Goal: Transaction & Acquisition: Book appointment/travel/reservation

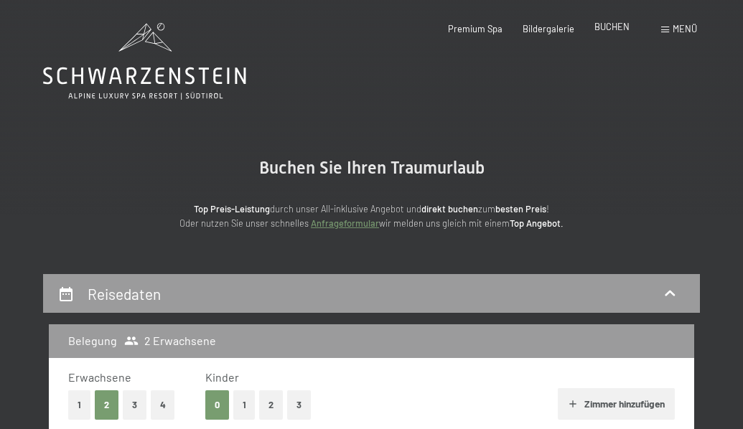
click at [607, 32] on span "BUCHEN" at bounding box center [611, 26] width 35 height 11
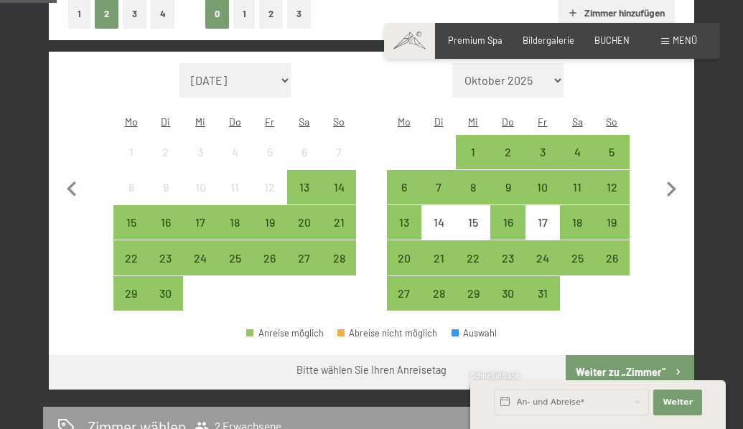
scroll to position [393, 0]
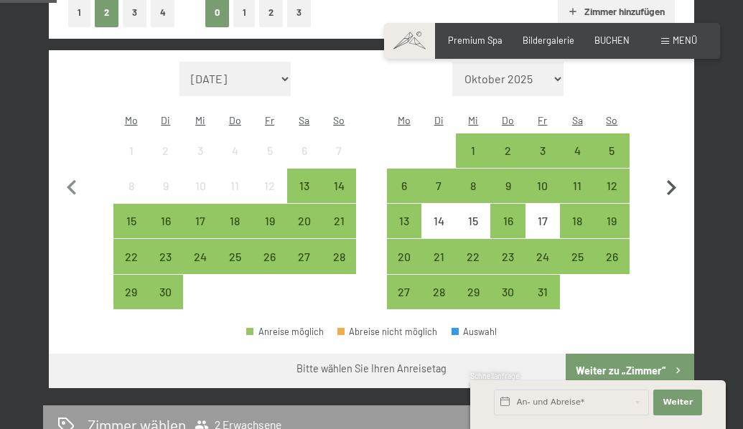
click at [671, 180] on icon "button" at bounding box center [671, 187] width 9 height 15
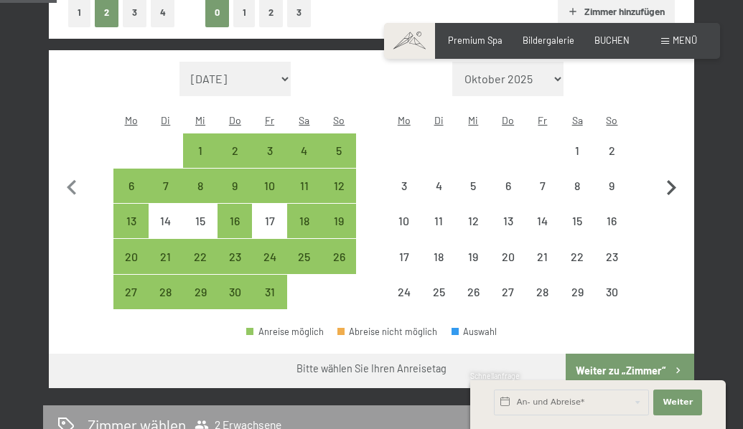
select select "2025-10-01"
select select "2025-11-01"
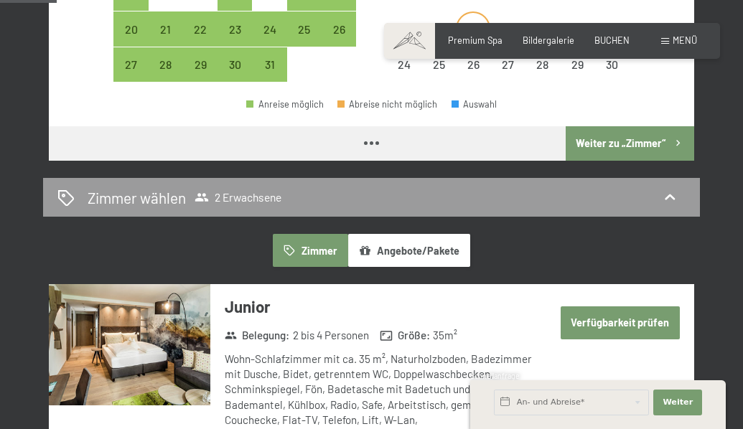
select select "2025-10-01"
select select "2025-11-01"
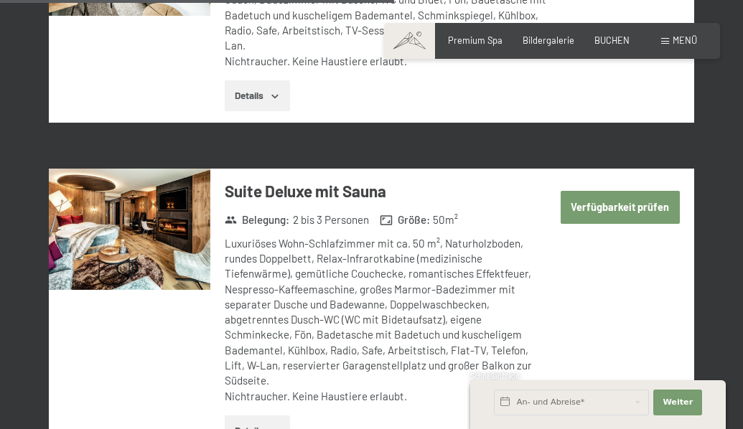
scroll to position [2684, 0]
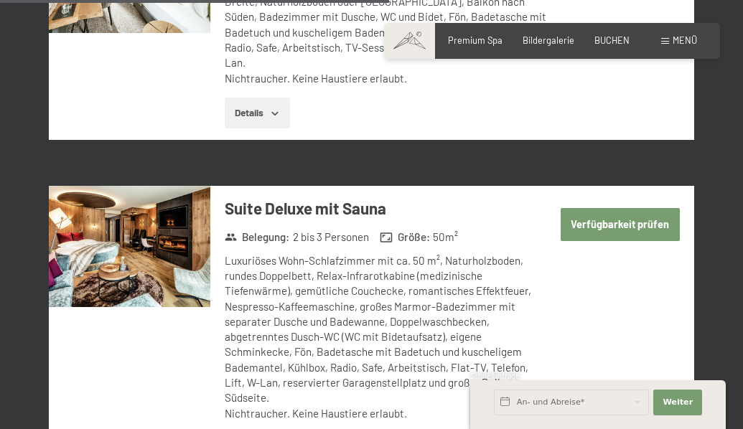
click at [615, 208] on button "Verfügbarkeit prüfen" at bounding box center [620, 224] width 119 height 33
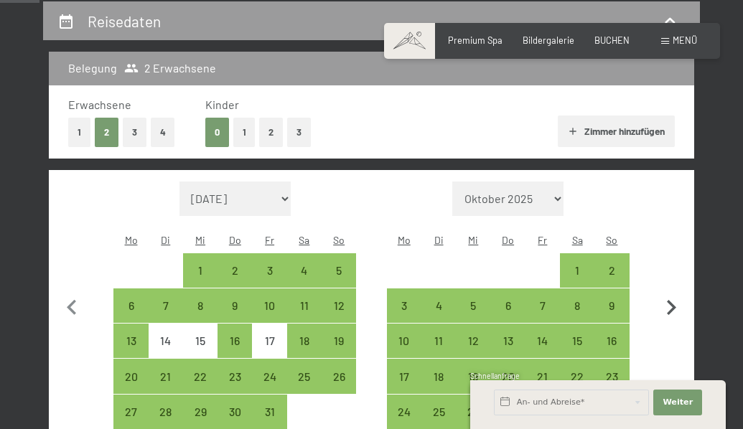
click at [673, 295] on icon "button" at bounding box center [671, 308] width 30 height 30
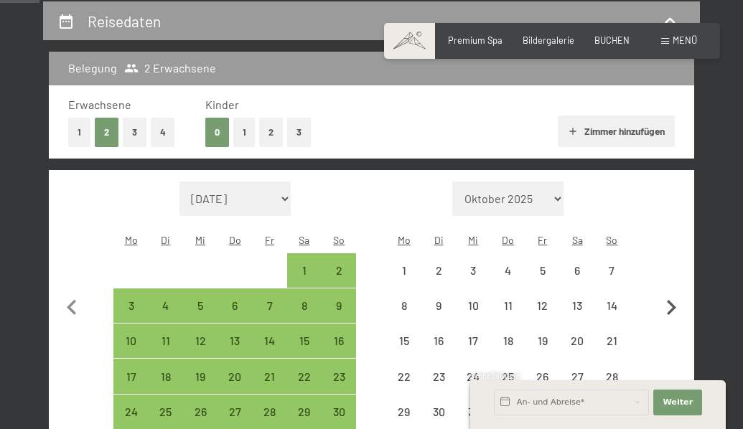
click at [673, 295] on icon "button" at bounding box center [671, 308] width 30 height 30
select select "2025-12-01"
select select "2026-01-01"
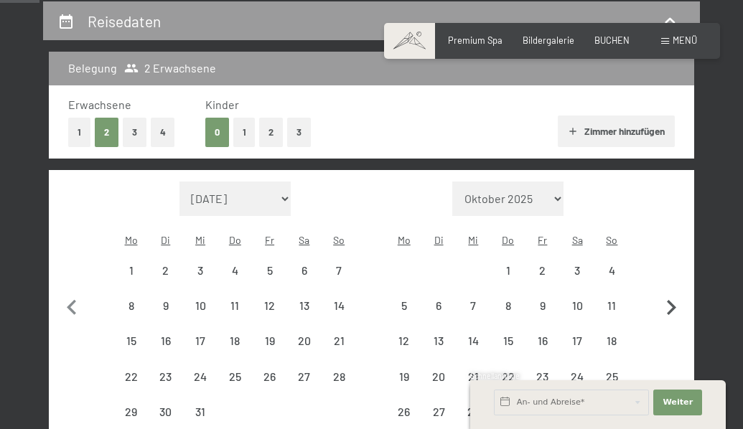
click at [673, 295] on icon "button" at bounding box center [671, 308] width 30 height 30
select select "2026-01-01"
select select "2026-02-01"
click at [673, 295] on icon "button" at bounding box center [671, 308] width 30 height 30
select select "2026-02-01"
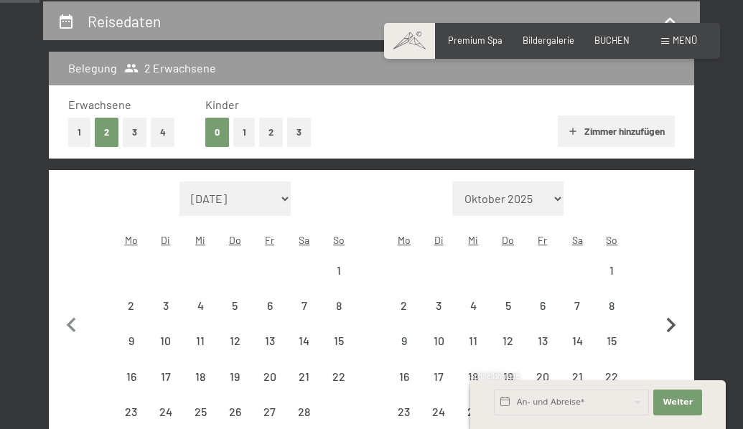
select select "2026-03-01"
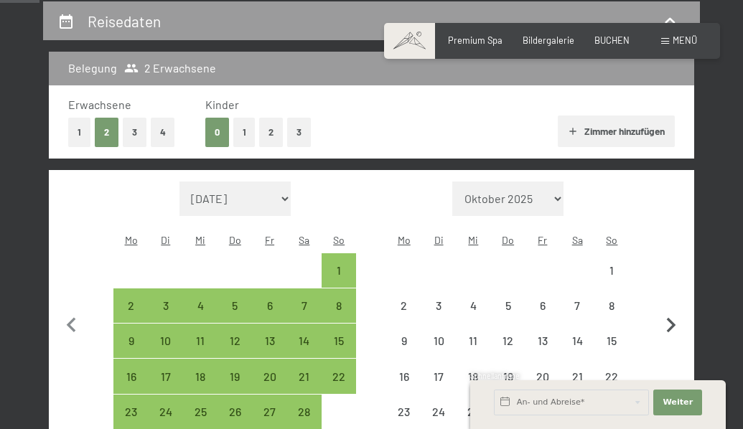
select select "2026-02-01"
select select "2026-03-01"
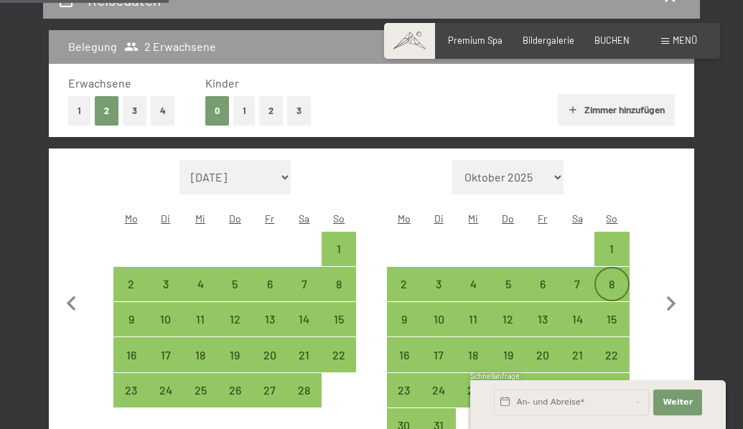
scroll to position [298, 0]
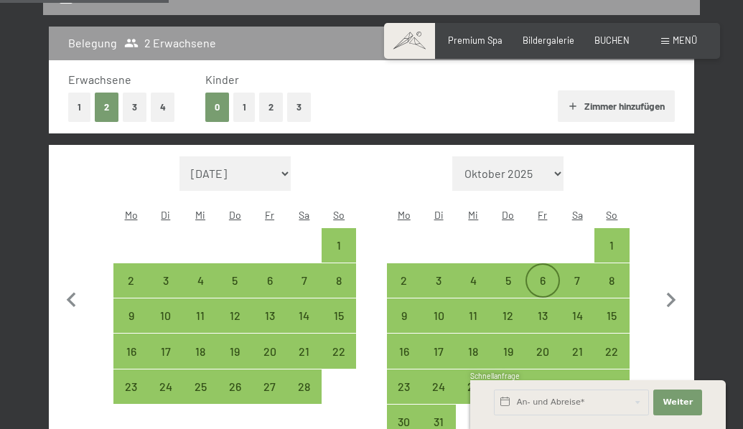
click at [547, 275] on div "6" at bounding box center [543, 291] width 32 height 32
select select "2026-02-01"
select select "2026-03-01"
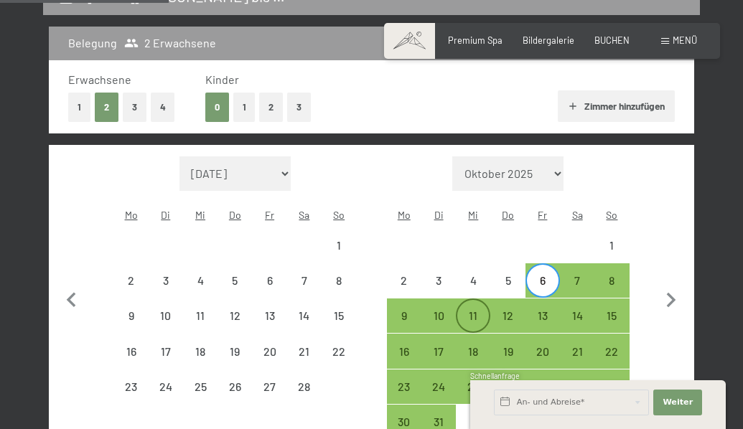
click at [474, 310] on div "11" at bounding box center [473, 326] width 32 height 32
select select "2026-02-01"
select select "2026-03-01"
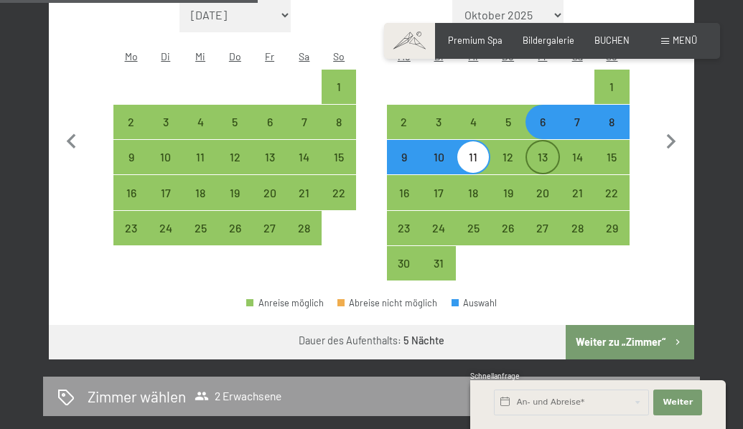
scroll to position [458, 0]
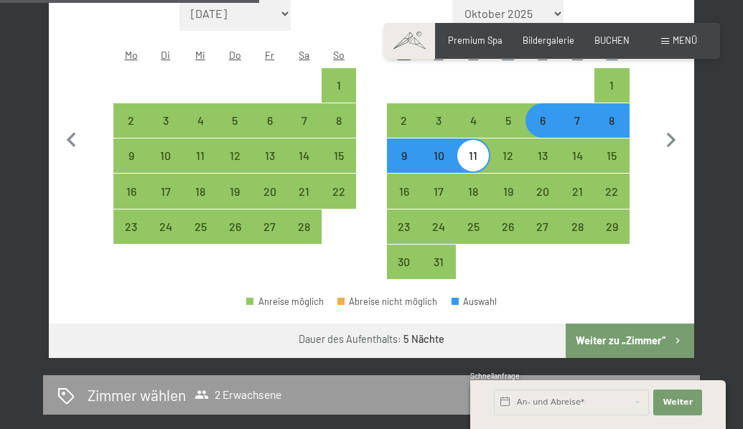
click at [607, 324] on button "Weiter zu „Zimmer“" at bounding box center [630, 341] width 129 height 34
select select "2026-02-01"
select select "2026-03-01"
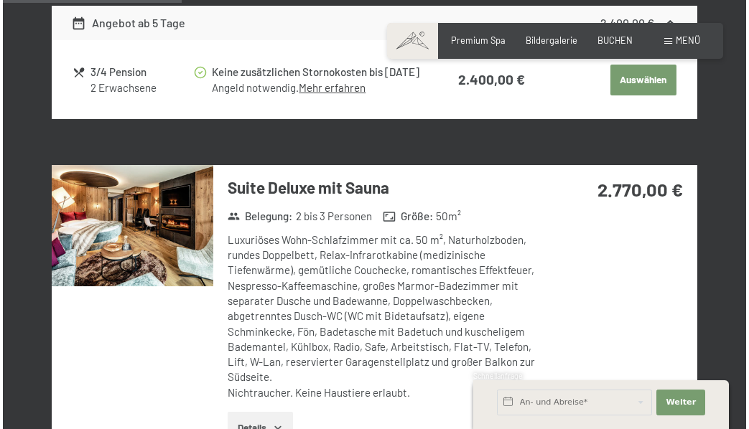
scroll to position [1073, 0]
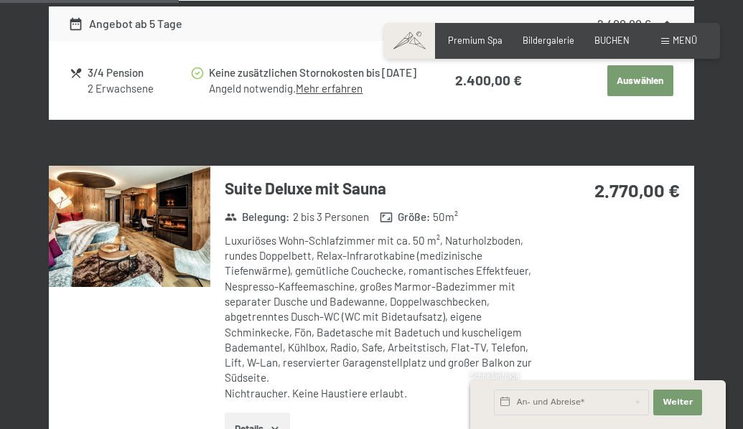
click at [671, 35] on div "Menü" at bounding box center [679, 40] width 36 height 13
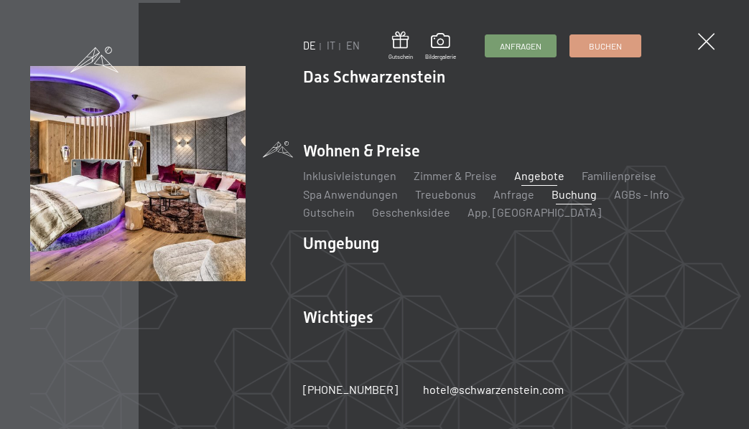
click at [538, 172] on link "Angebote" at bounding box center [539, 176] width 50 height 14
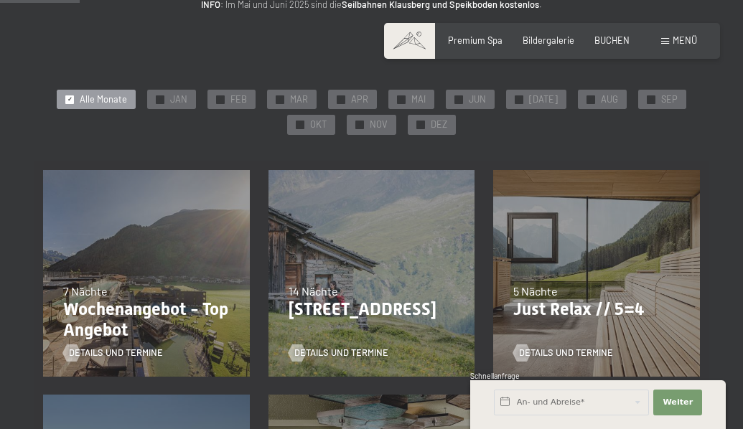
scroll to position [201, 0]
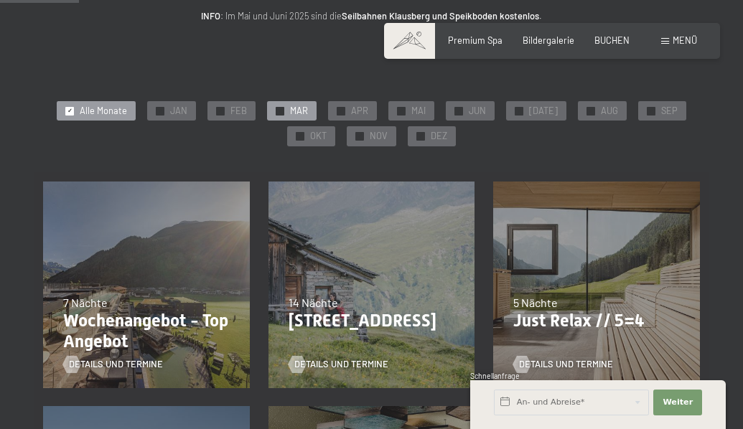
click at [302, 109] on span "MAR" at bounding box center [299, 111] width 18 height 13
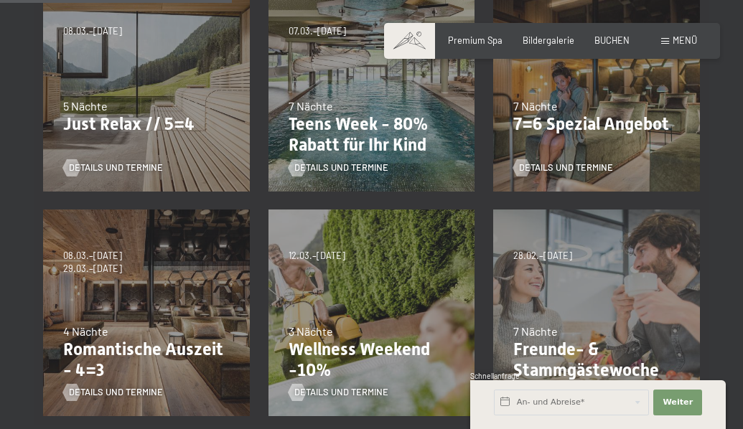
scroll to position [393, 0]
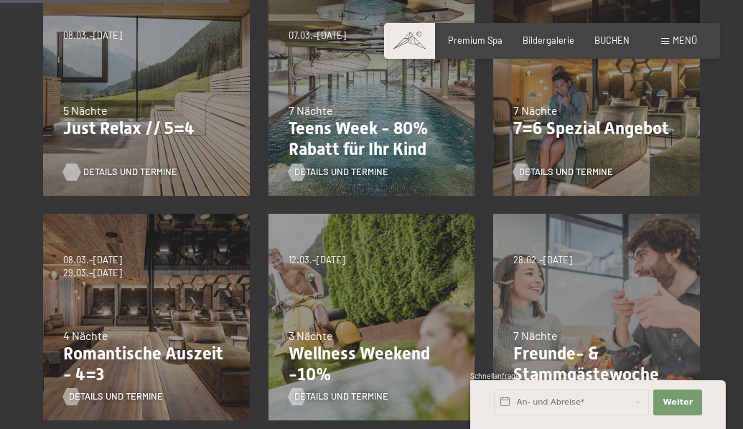
click at [126, 169] on span "Details und Termine" at bounding box center [130, 172] width 94 height 13
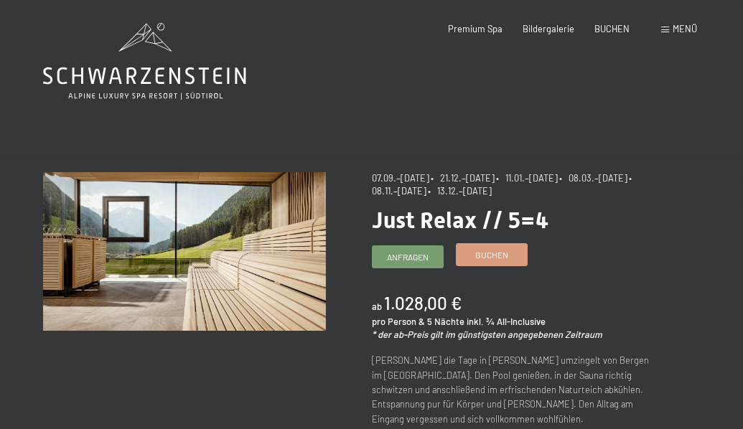
click at [489, 255] on span "Buchen" at bounding box center [491, 255] width 33 height 12
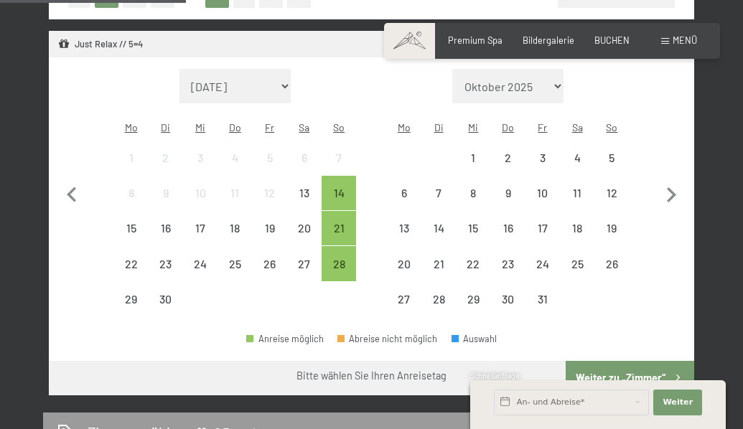
scroll to position [417, 0]
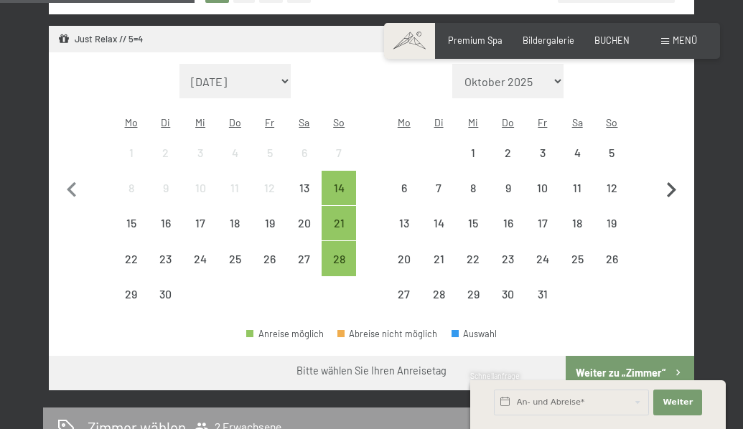
click at [673, 182] on icon "button" at bounding box center [671, 189] width 9 height 15
select select "[DATE]"
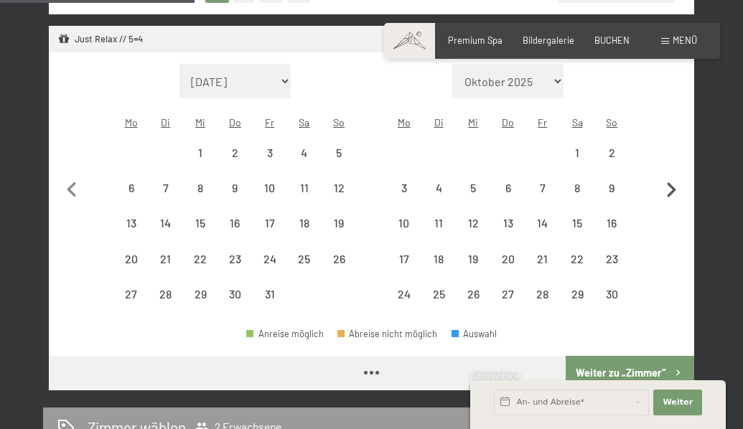
click at [673, 182] on icon "button" at bounding box center [671, 189] width 9 height 15
select select "[DATE]"
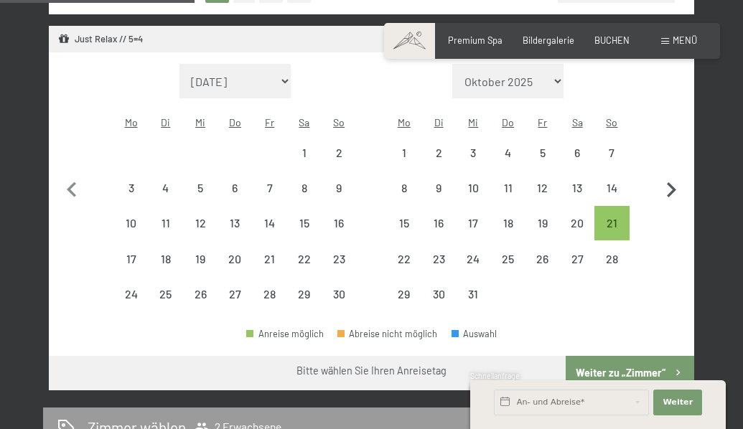
click at [672, 178] on icon "button" at bounding box center [671, 190] width 30 height 30
select select "[DATE]"
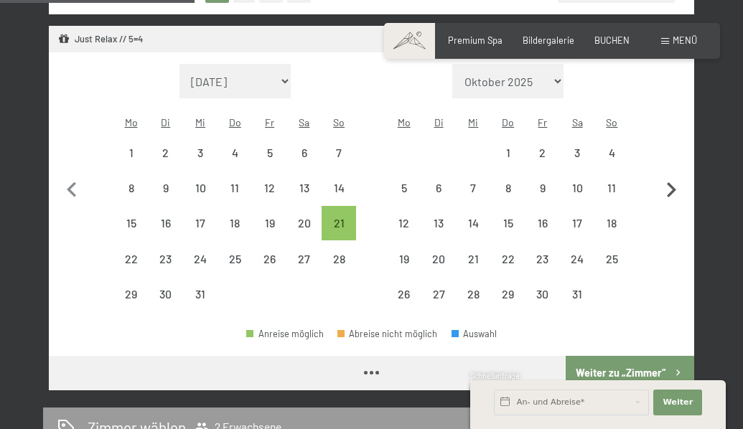
click at [672, 178] on icon "button" at bounding box center [671, 190] width 30 height 30
select select "[DATE]"
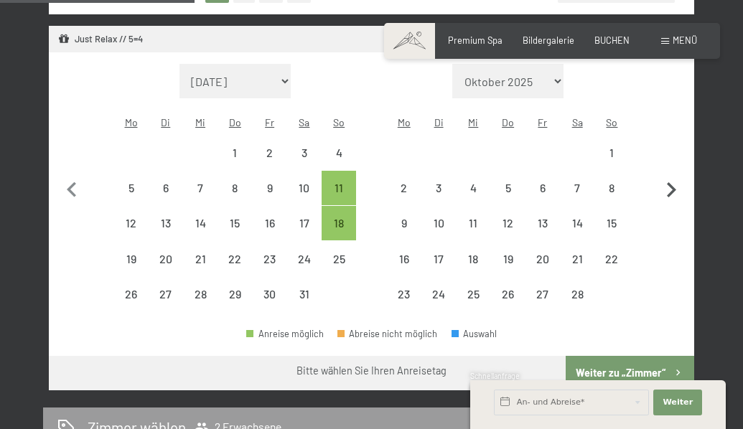
click at [672, 178] on icon "button" at bounding box center [671, 190] width 30 height 30
select select "[DATE]"
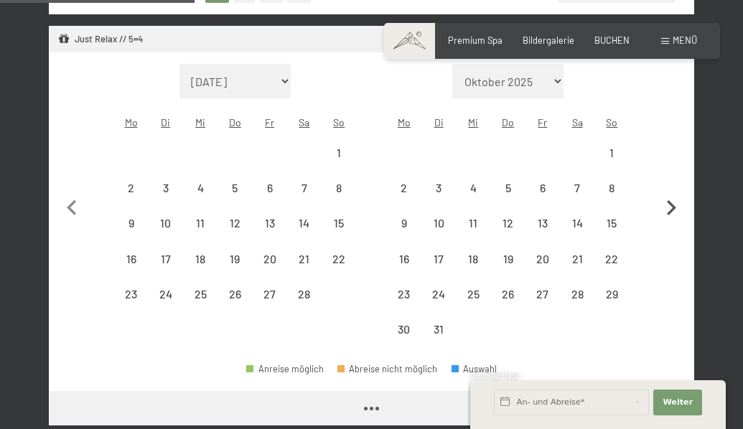
select select "[DATE]"
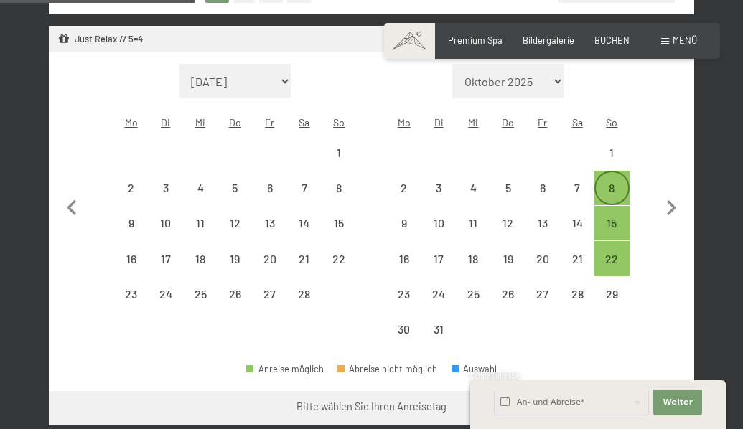
click at [610, 182] on div "8" at bounding box center [612, 198] width 32 height 32
select select "[DATE]"
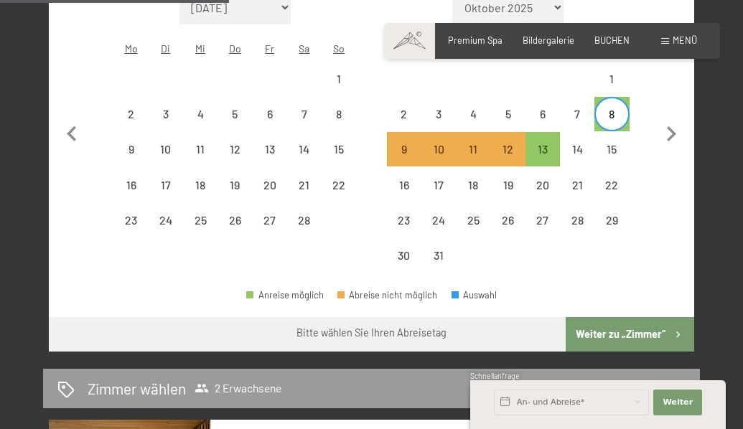
scroll to position [503, 0]
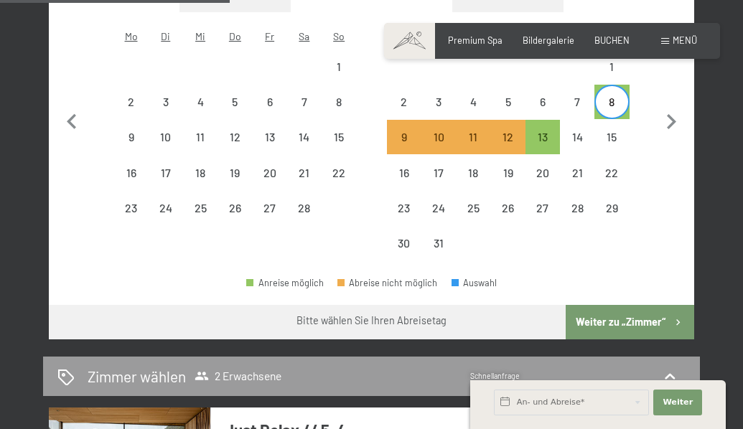
click at [647, 305] on button "Weiter zu „Zimmer“" at bounding box center [630, 322] width 129 height 34
select select "[DATE]"
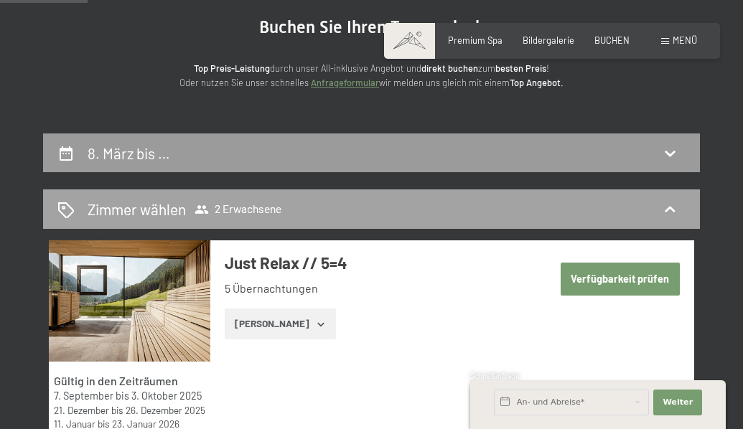
scroll to position [131, 0]
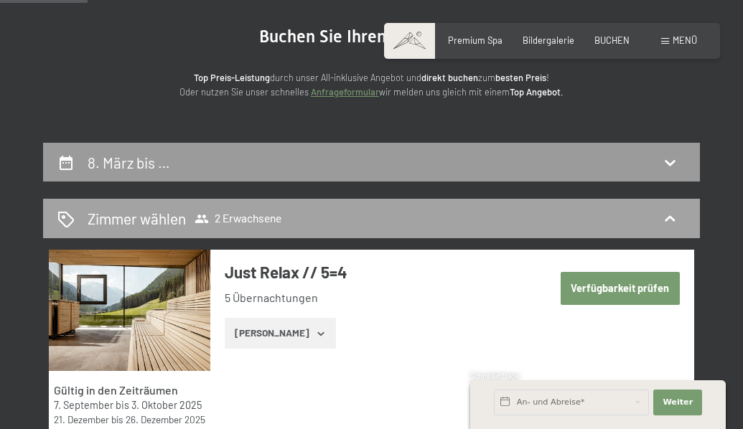
click at [264, 215] on span "2 Erwachsene" at bounding box center [238, 219] width 87 height 14
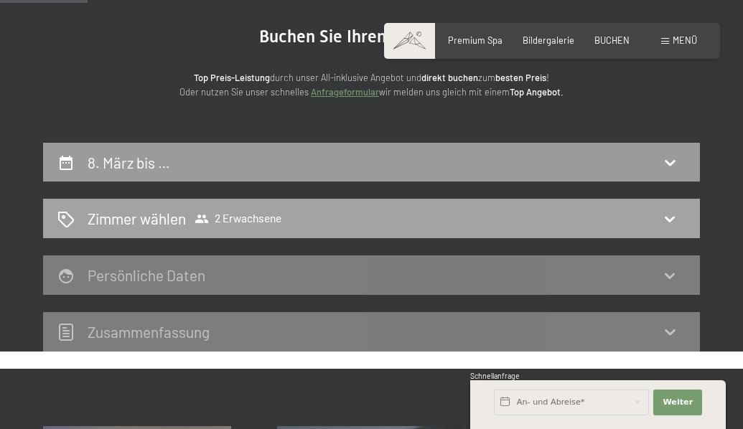
click at [264, 215] on span "2 Erwachsene" at bounding box center [238, 219] width 87 height 14
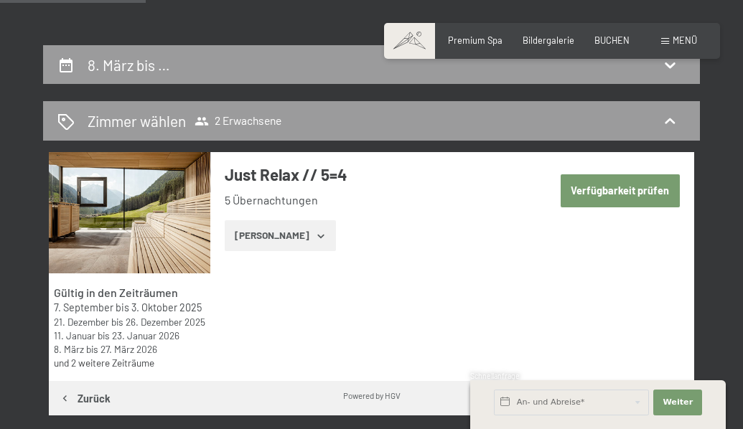
scroll to position [233, 0]
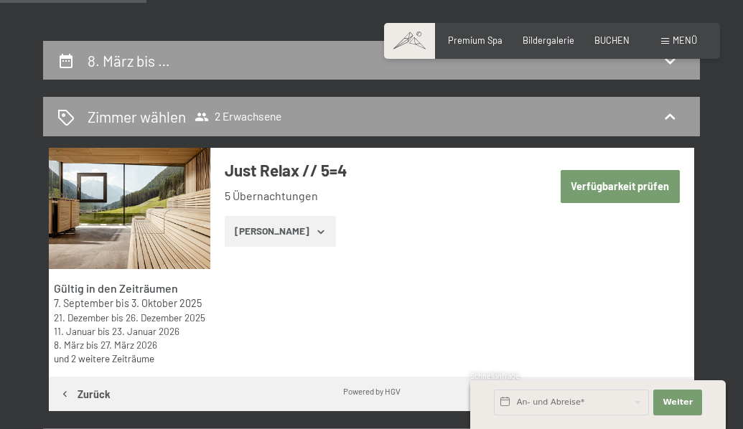
click at [315, 231] on icon "button" at bounding box center [320, 231] width 11 height 11
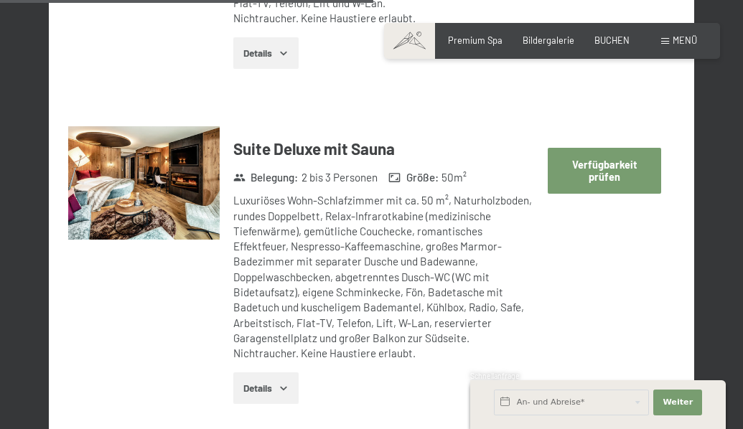
click at [607, 148] on button "Verfügbarkeit prüfen" at bounding box center [604, 170] width 113 height 45
select select "[DATE]"
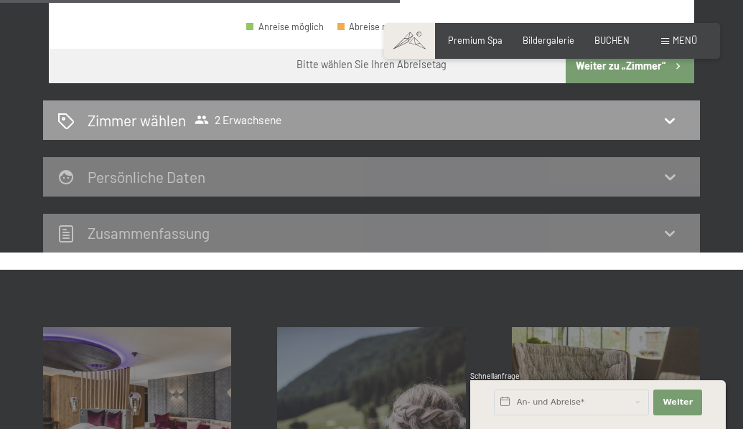
scroll to position [761, 0]
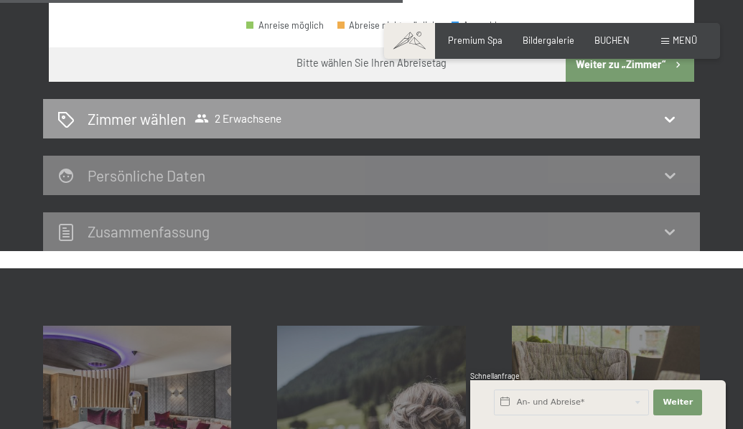
click at [624, 165] on div "Persönliche Daten" at bounding box center [371, 175] width 628 height 21
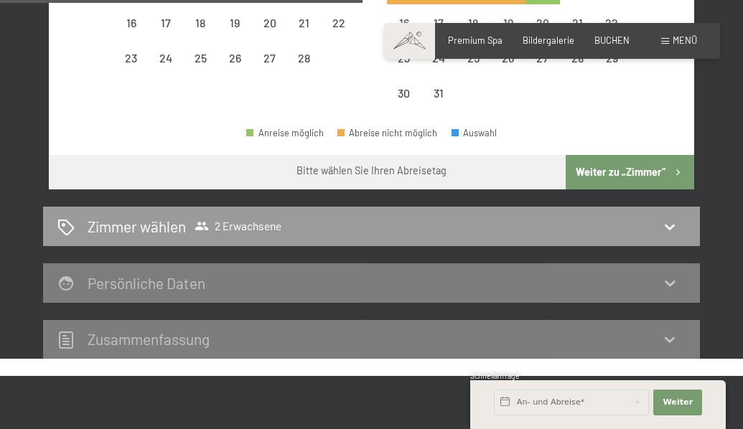
scroll to position [625, 0]
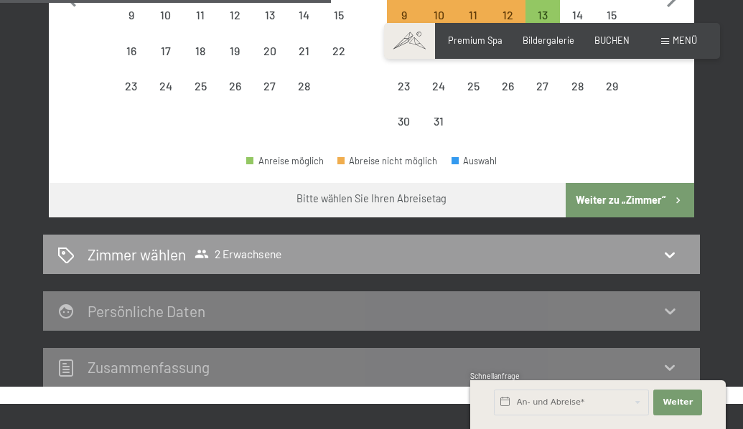
click at [624, 183] on button "Weiter zu „Zimmer“" at bounding box center [630, 200] width 129 height 34
select select "[DATE]"
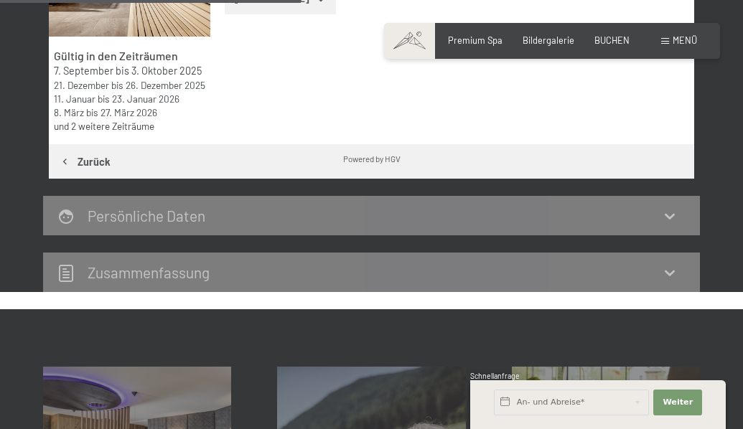
scroll to position [480, 0]
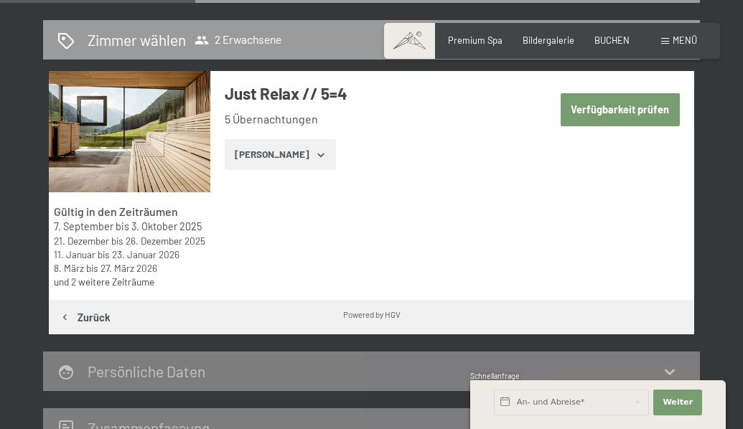
click at [599, 107] on button "Verfügbarkeit prüfen" at bounding box center [620, 109] width 119 height 33
select select "[DATE]"
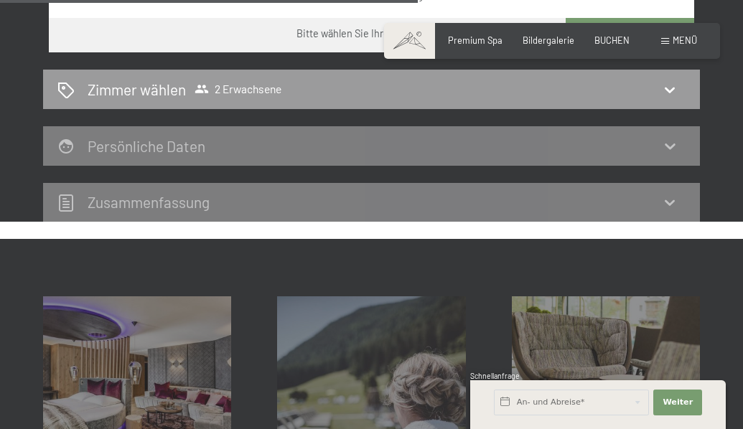
scroll to position [795, 0]
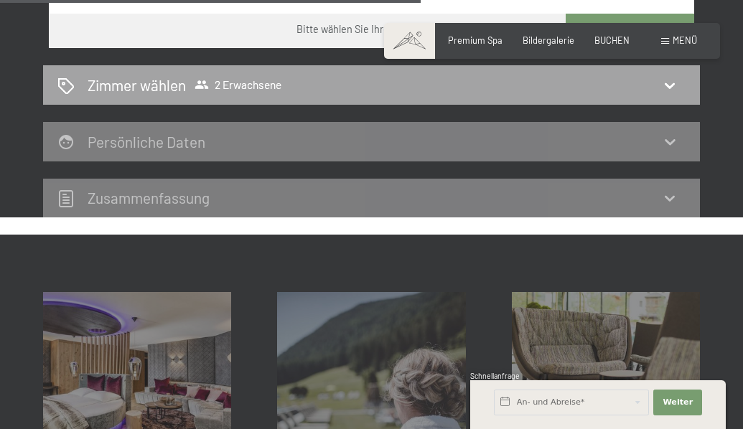
click at [315, 77] on div "Zimmer wählen 2 Erwachsene" at bounding box center [371, 84] width 657 height 39
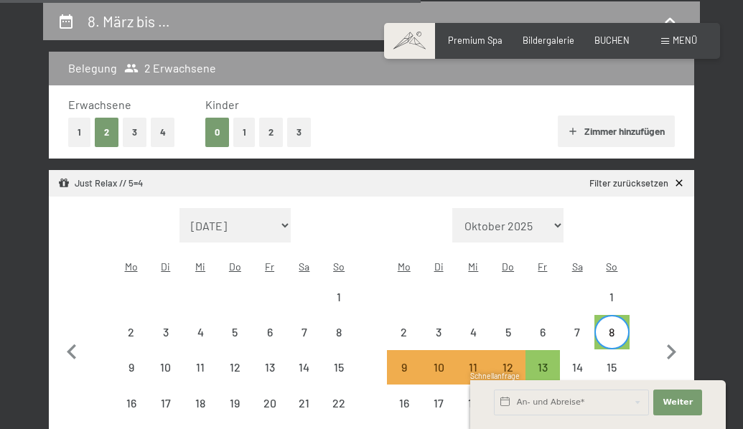
select select "[DATE]"
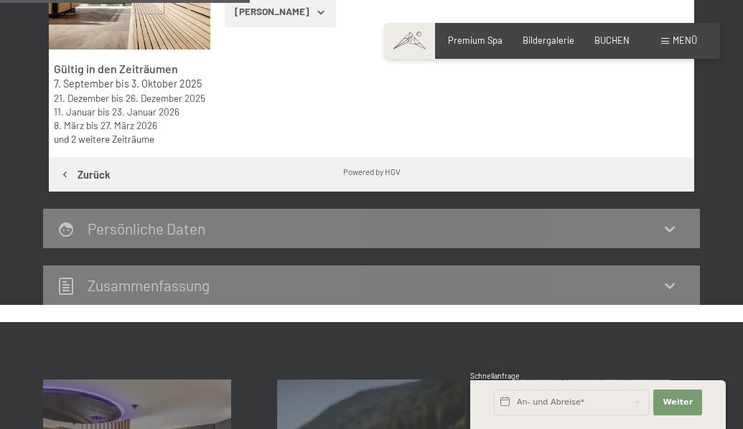
scroll to position [558, 0]
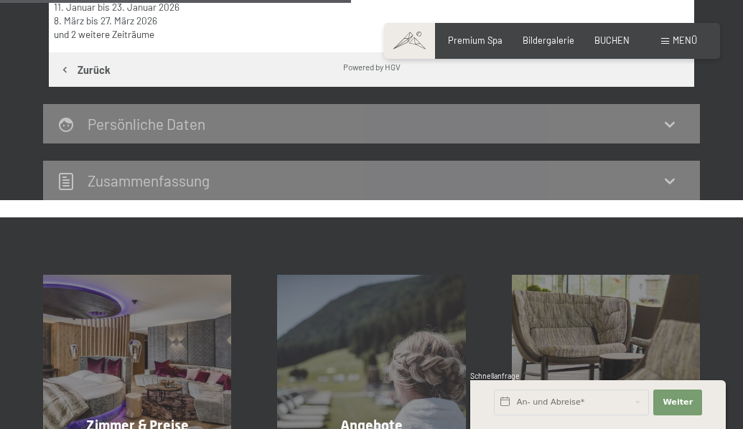
click at [331, 79] on div "Powered by HGV" at bounding box center [371, 66] width 645 height 28
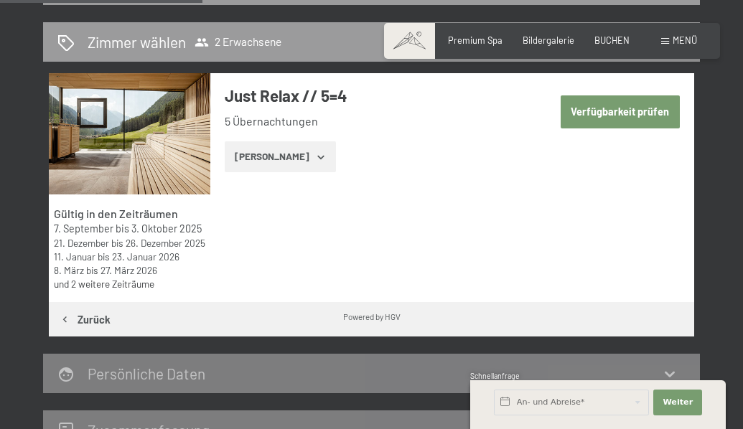
scroll to position [304, 0]
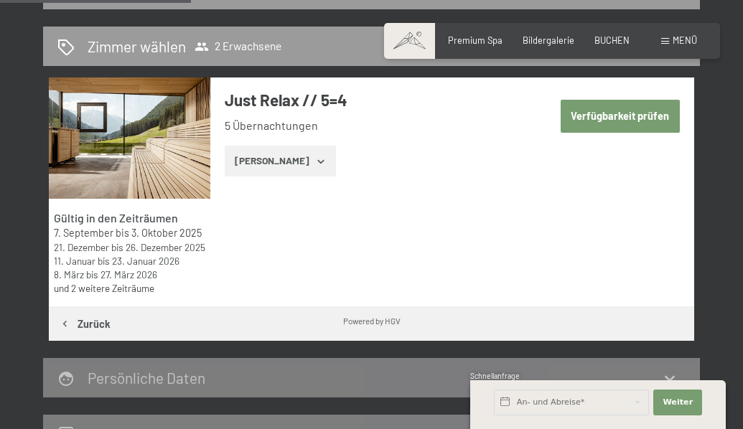
click at [294, 166] on button "[PERSON_NAME]" at bounding box center [280, 162] width 111 height 32
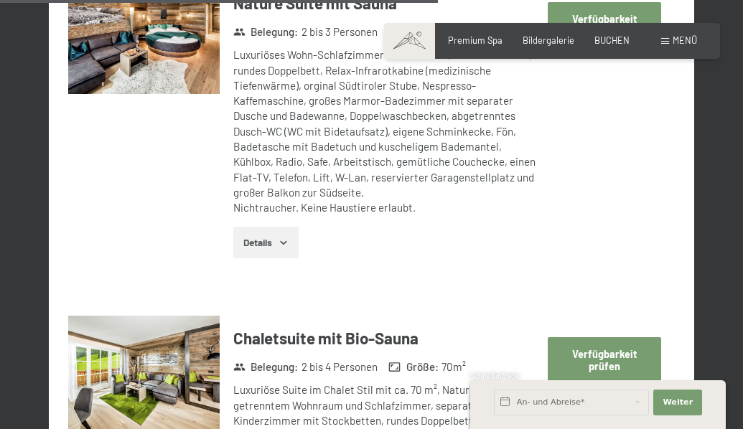
scroll to position [2956, 0]
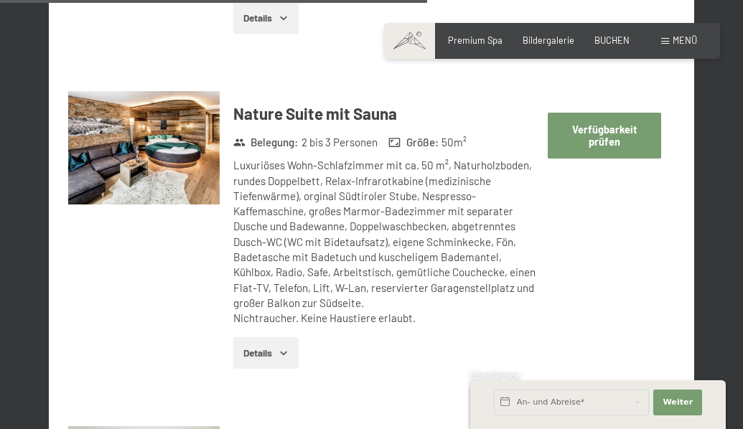
click at [572, 113] on button "Verfügbarkeit prüfen" at bounding box center [604, 135] width 113 height 45
select select "[DATE]"
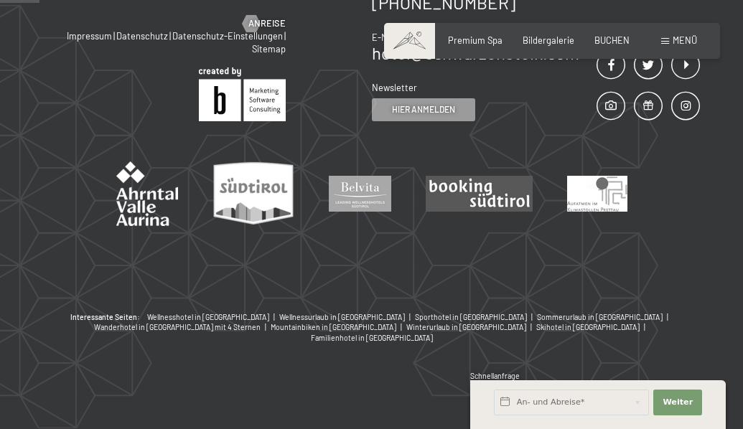
scroll to position [273, 0]
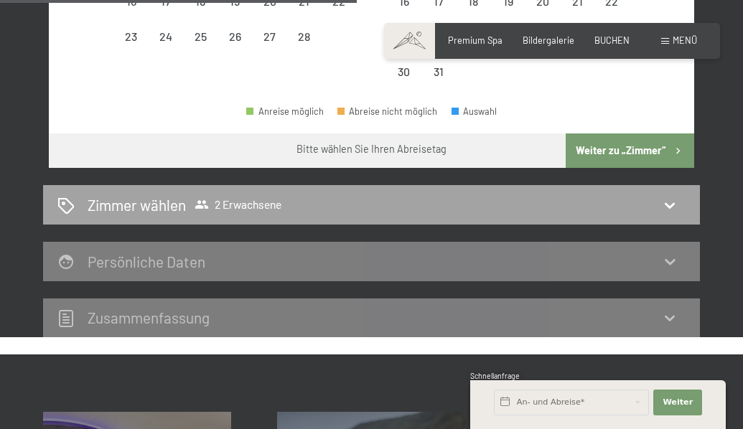
click at [454, 195] on div "Zimmer wählen 2 Erwachsene" at bounding box center [371, 205] width 628 height 21
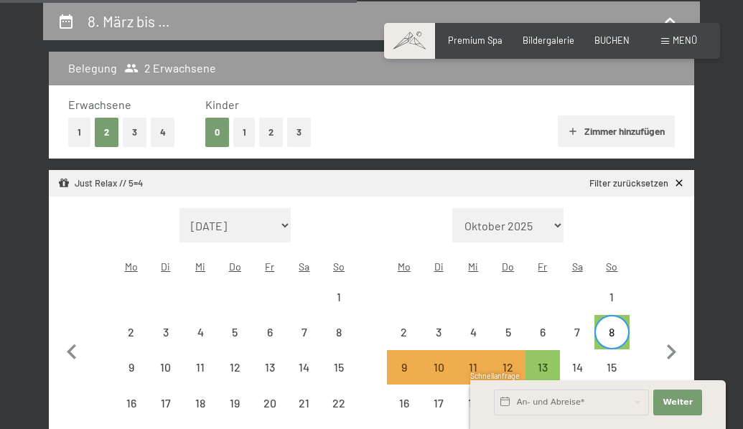
select select "[DATE]"
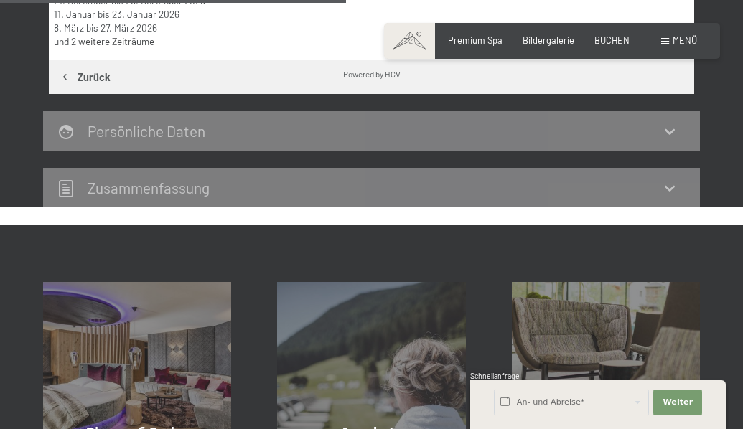
scroll to position [353, 0]
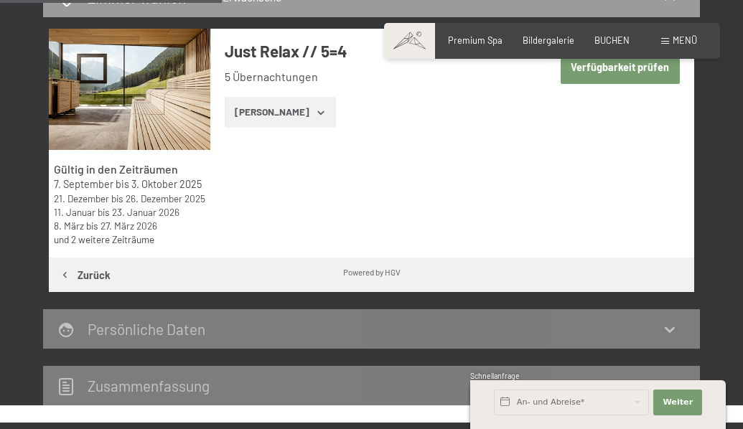
click at [315, 107] on icon "button" at bounding box center [320, 112] width 11 height 11
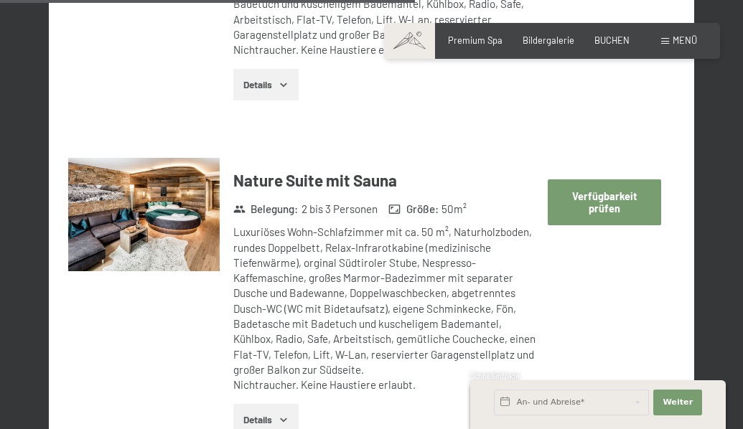
scroll to position [2897, 0]
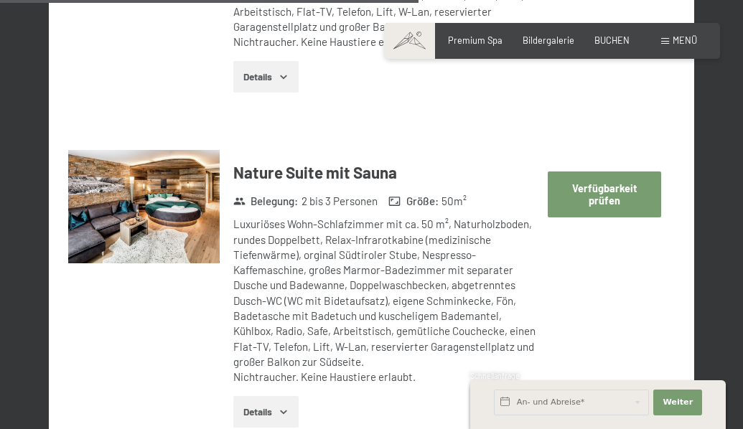
click at [596, 172] on button "Verfügbarkeit prüfen" at bounding box center [604, 194] width 113 height 45
select select "[DATE]"
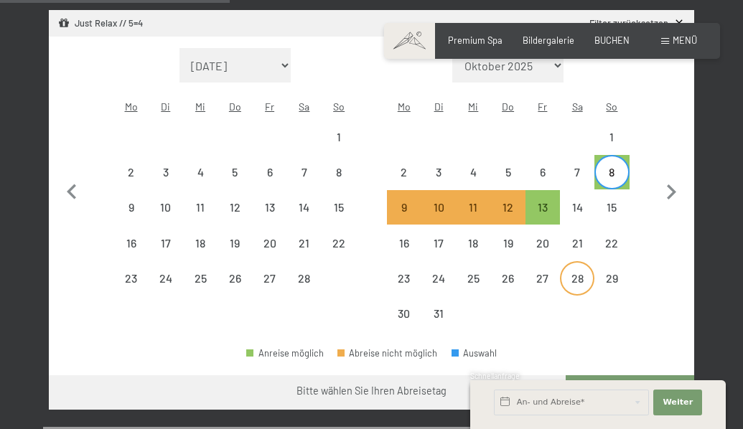
scroll to position [434, 0]
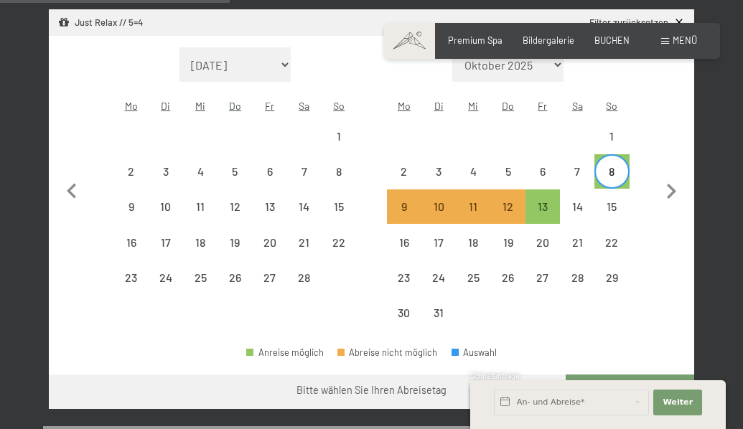
click at [610, 166] on div "8" at bounding box center [612, 182] width 32 height 32
select select "[DATE]"
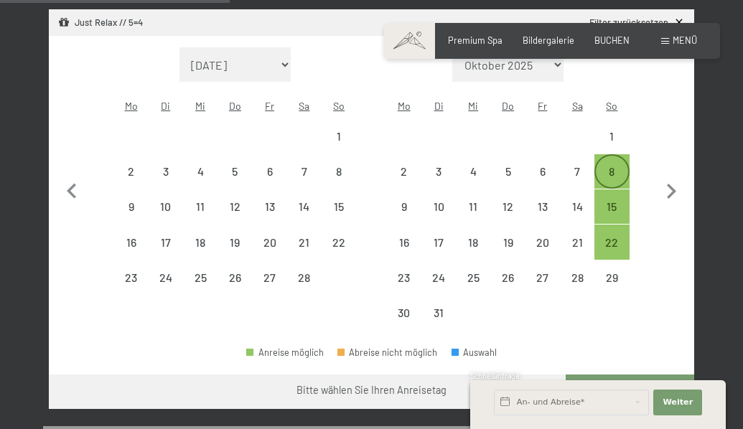
click at [610, 166] on div "8" at bounding box center [612, 182] width 32 height 32
select select "[DATE]"
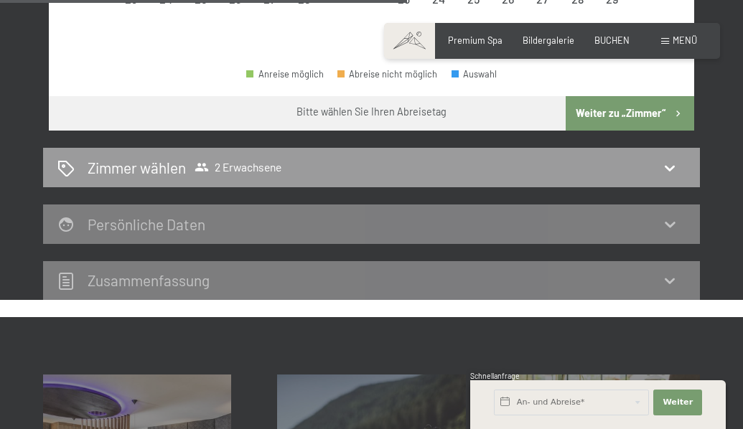
scroll to position [694, 0]
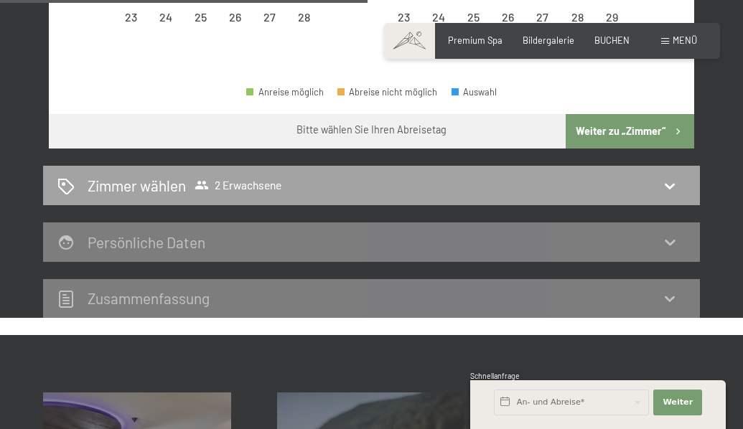
click at [391, 179] on div "Zimmer wählen 2 Erwachsene" at bounding box center [371, 185] width 657 height 39
select select "[DATE]"
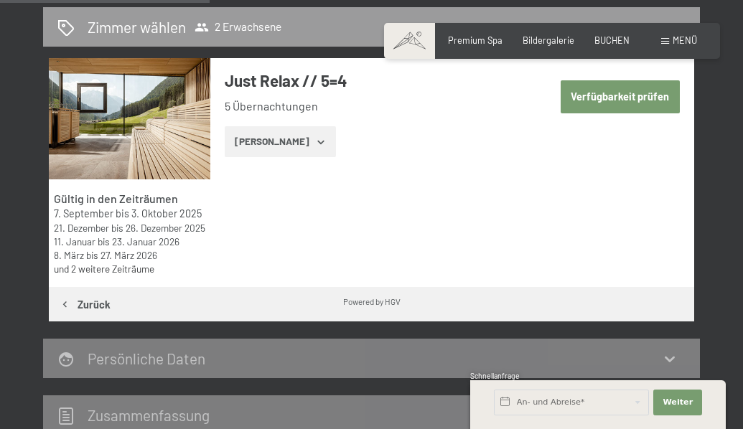
scroll to position [320, 0]
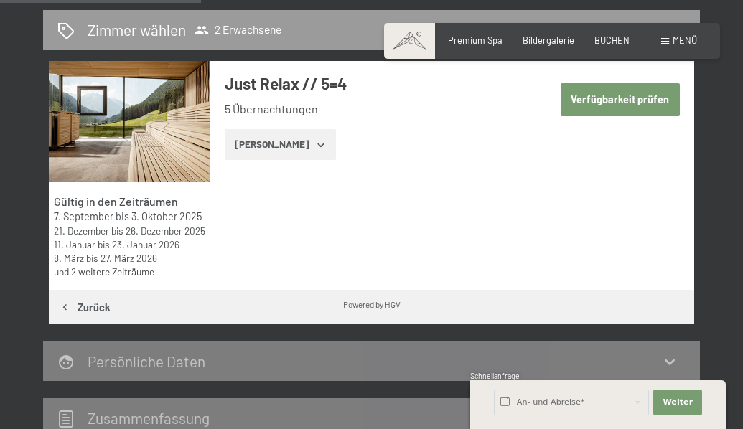
click at [296, 146] on button "[PERSON_NAME]" at bounding box center [280, 145] width 111 height 32
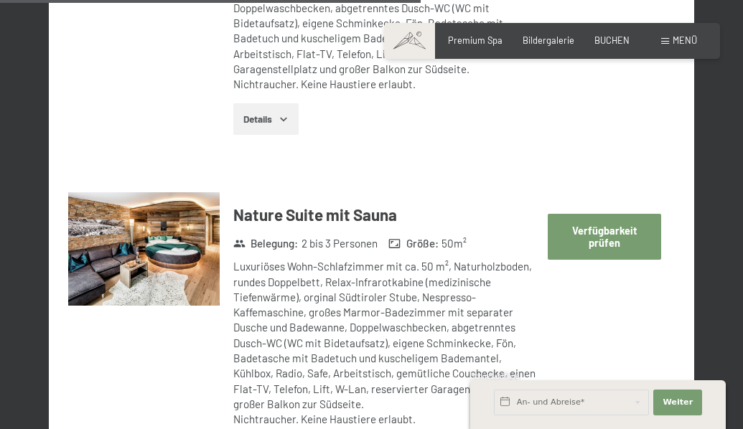
scroll to position [2947, 0]
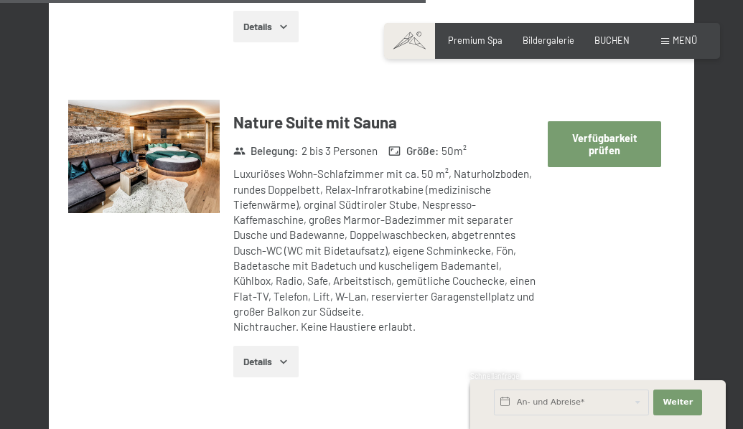
click at [596, 121] on button "Verfügbarkeit prüfen" at bounding box center [604, 143] width 113 height 45
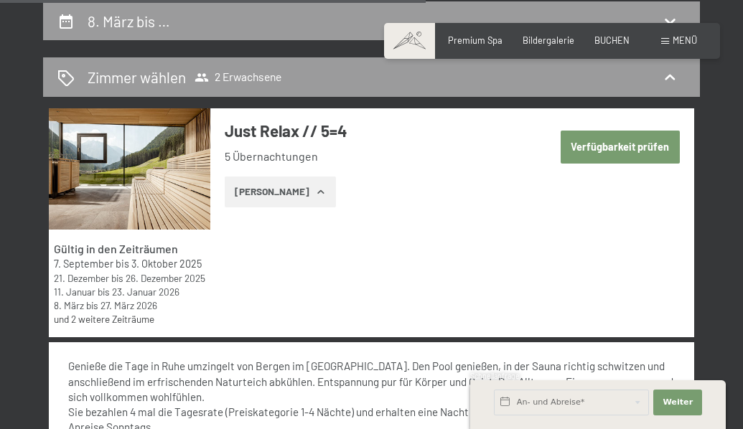
select select "[DATE]"
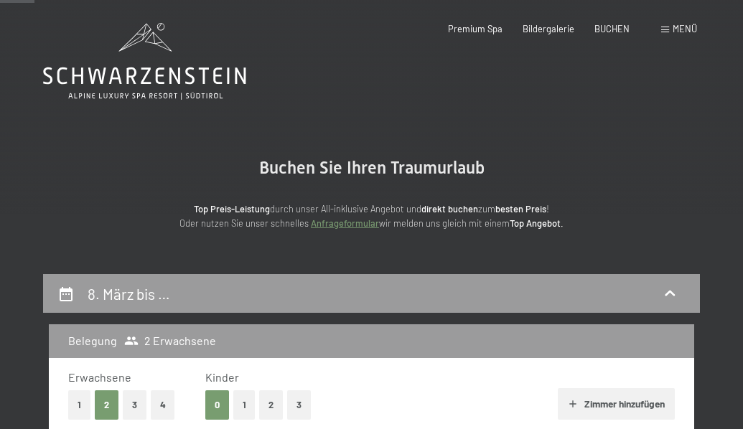
scroll to position [0, 0]
